Goal: Task Accomplishment & Management: Manage account settings

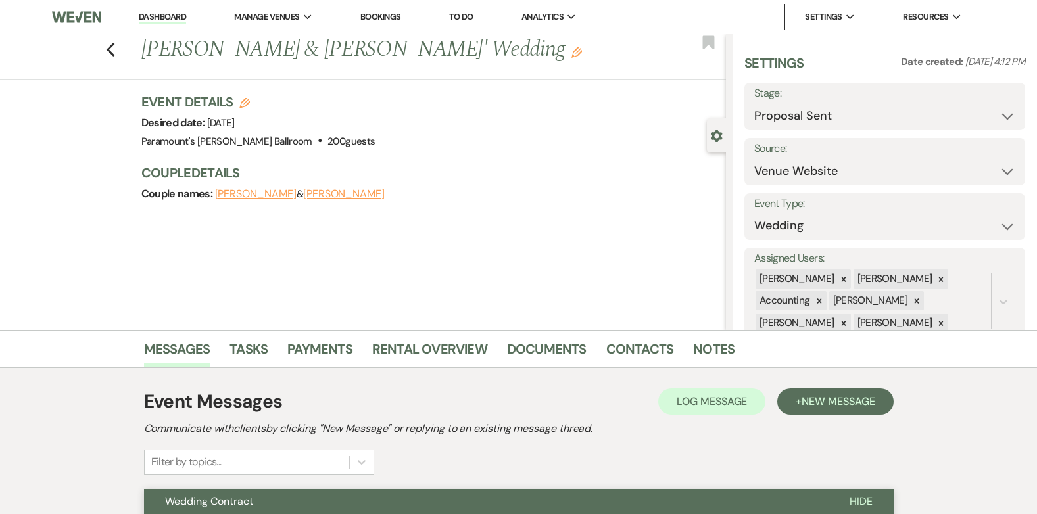
drag, startPoint x: 117, startPoint y: 55, endPoint x: 171, endPoint y: 85, distance: 62.1
click at [114, 55] on use "button" at bounding box center [110, 50] width 9 height 14
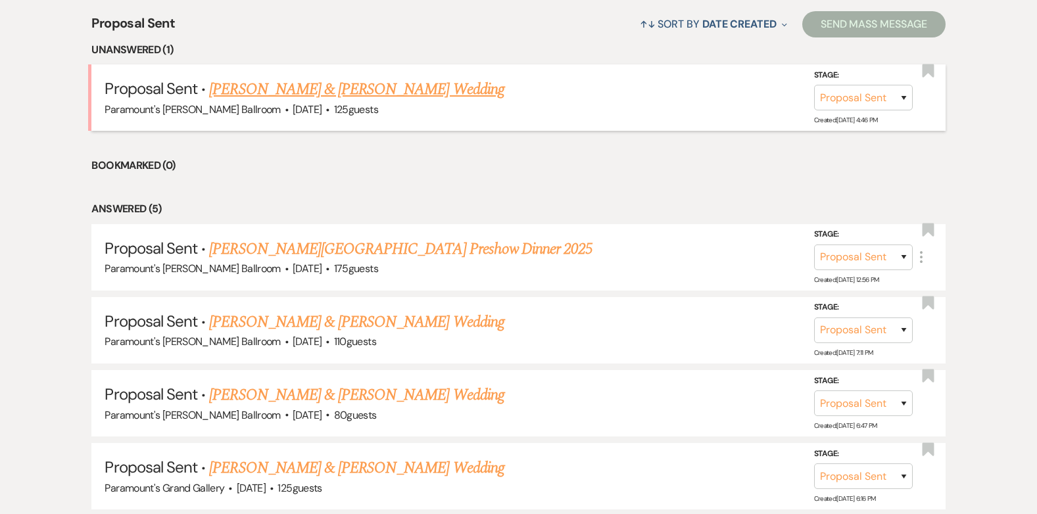
click at [371, 96] on link "[PERSON_NAME] & [PERSON_NAME] Wedding" at bounding box center [356, 90] width 294 height 24
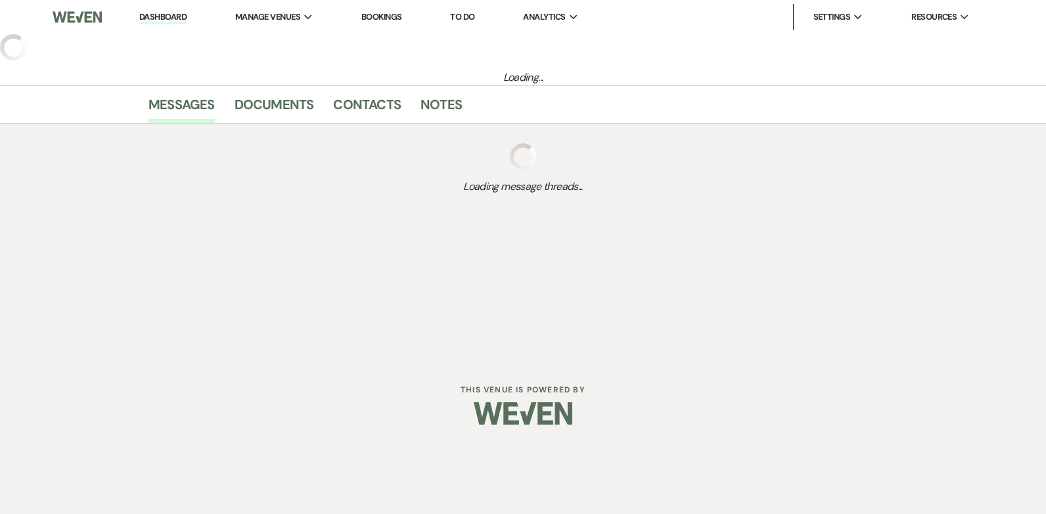
select select "6"
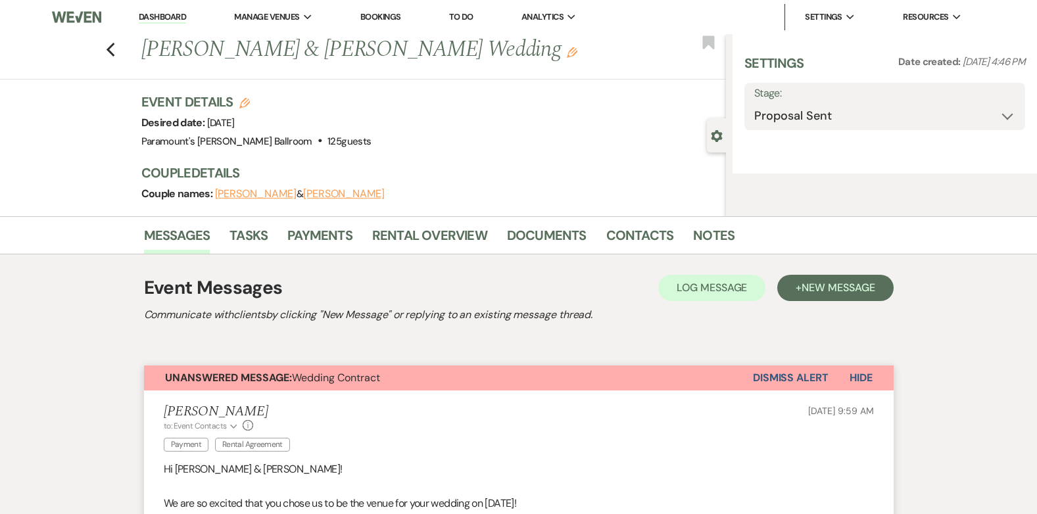
select select "5"
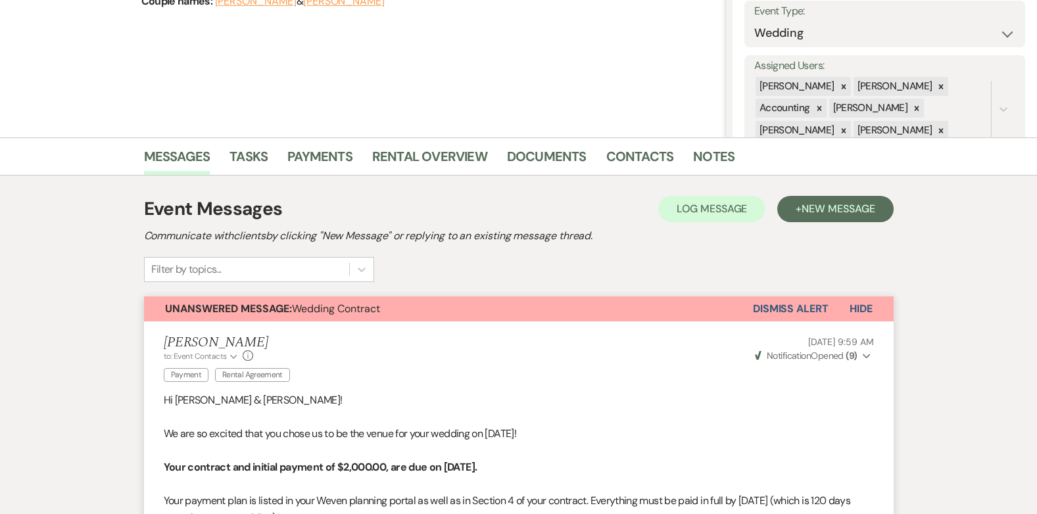
scroll to position [191, 0]
